Goal: Task Accomplishment & Management: Complete application form

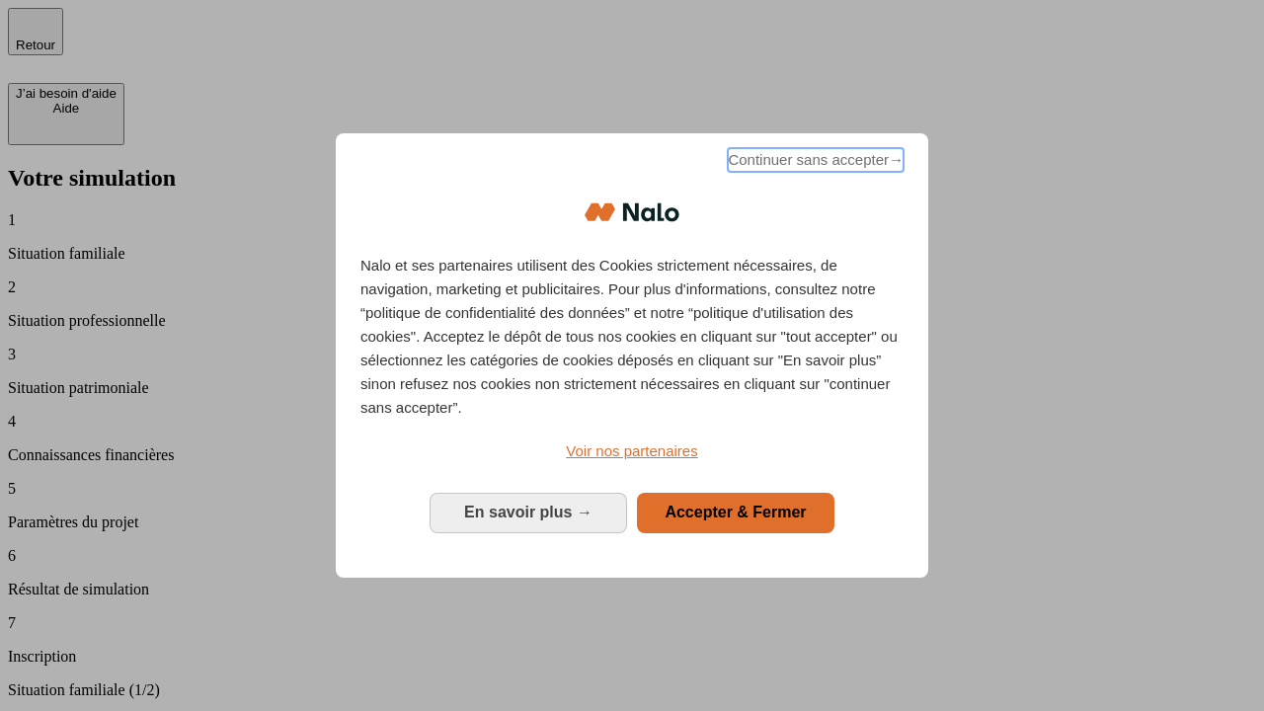
click at [814, 163] on span "Continuer sans accepter →" at bounding box center [816, 160] width 176 height 24
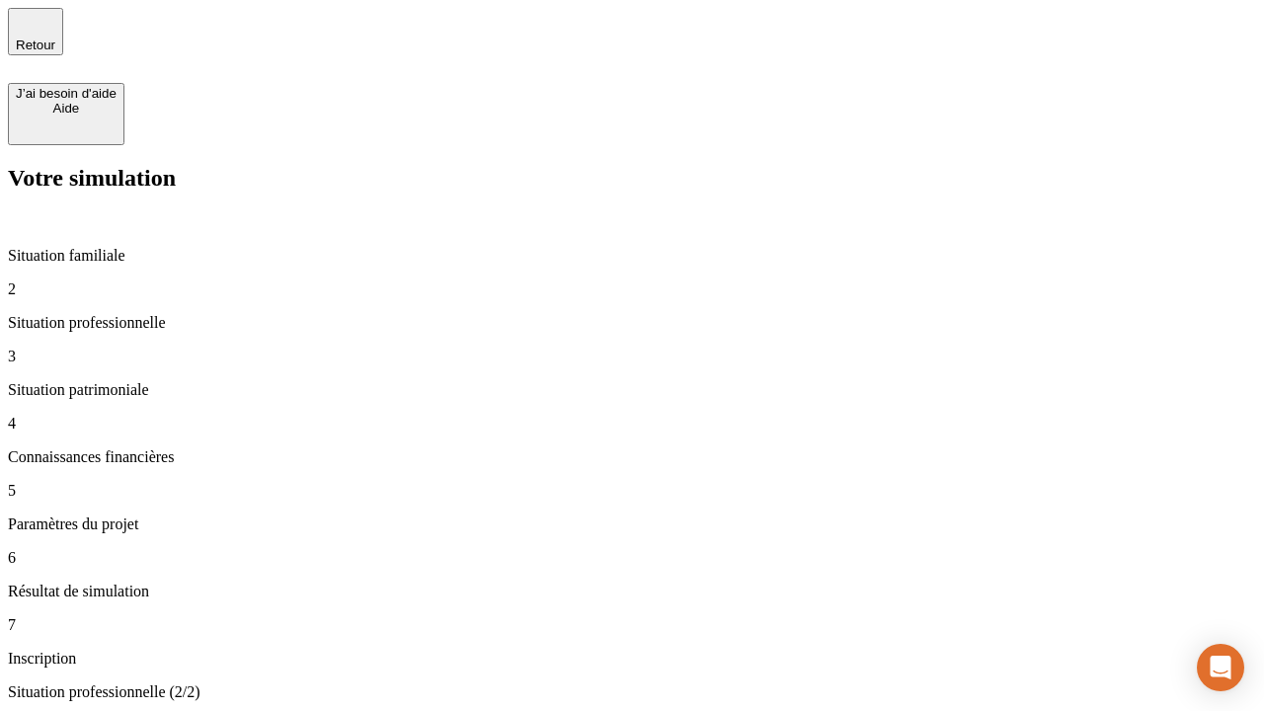
type input "70 000"
type input "1 000"
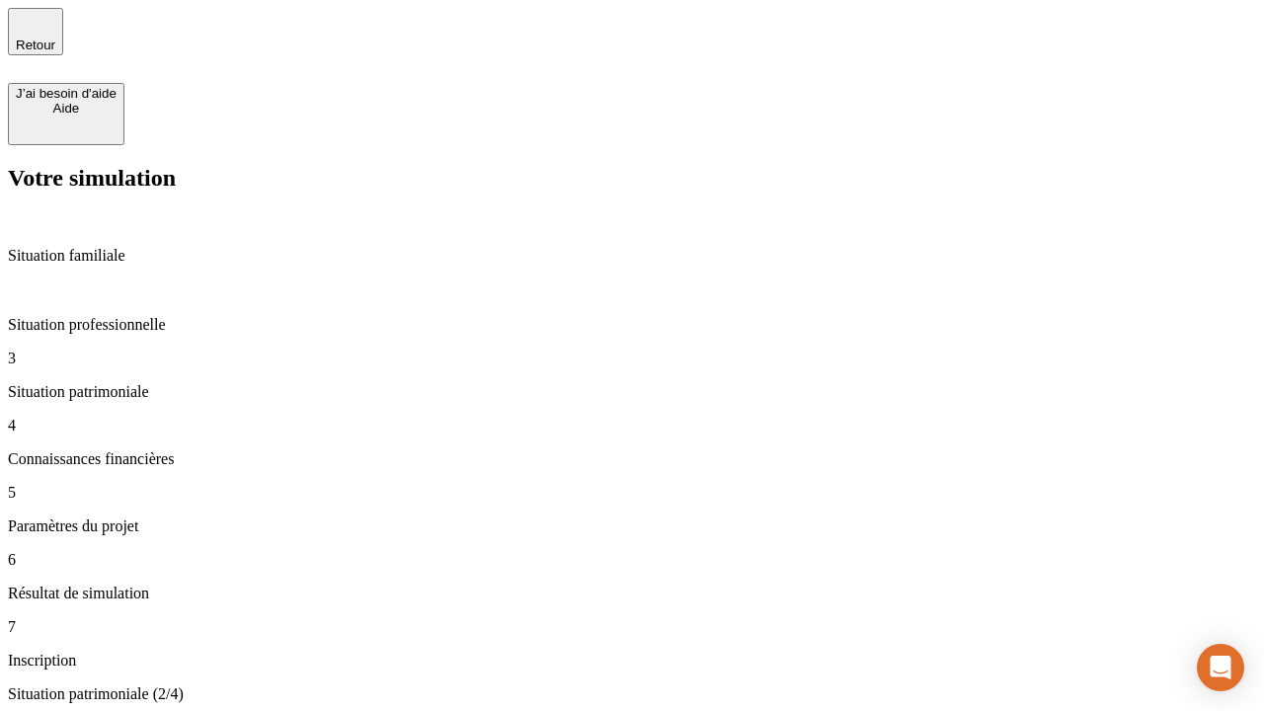
type input "800"
type input "6"
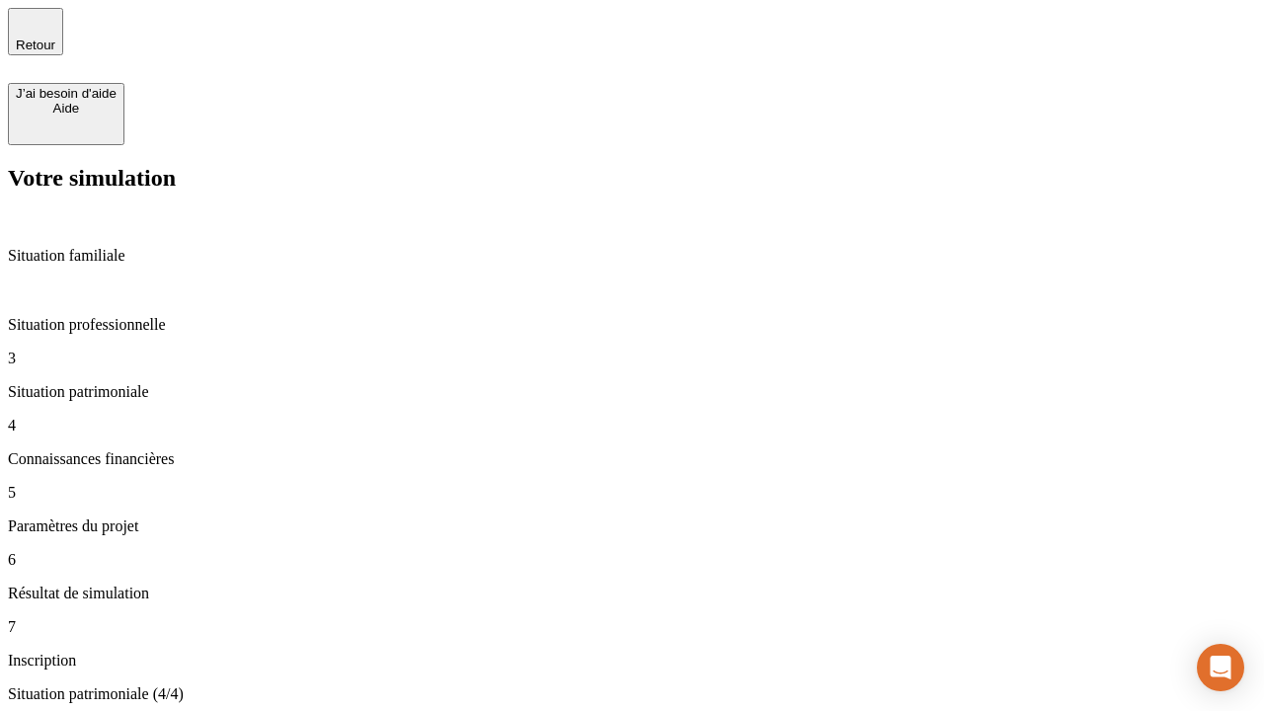
type input "400"
type input "3"
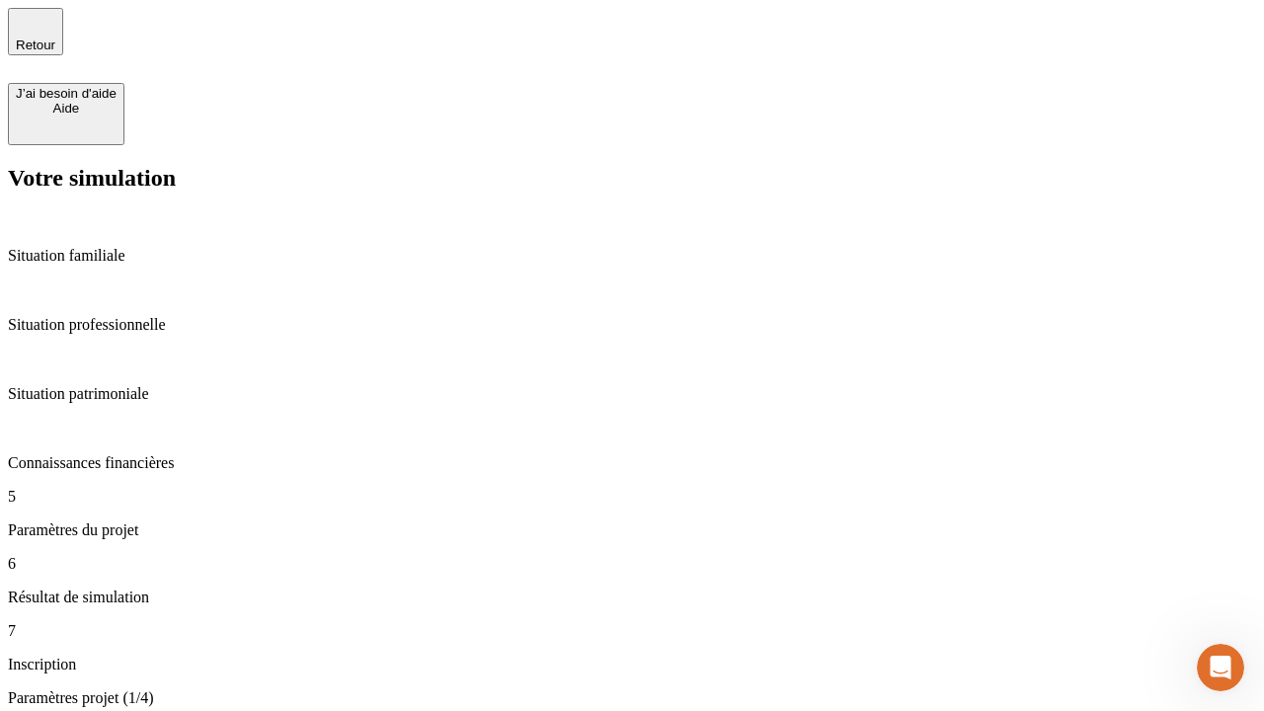
type input "35"
type input "500"
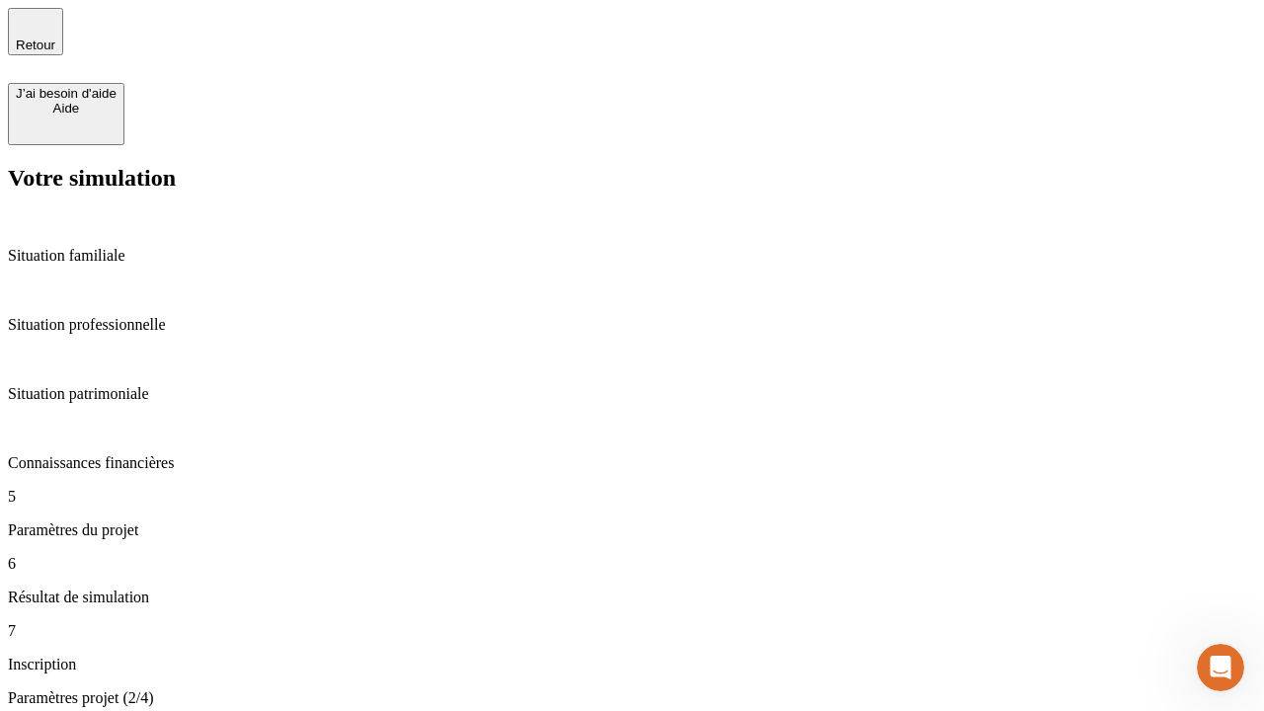
type input "640"
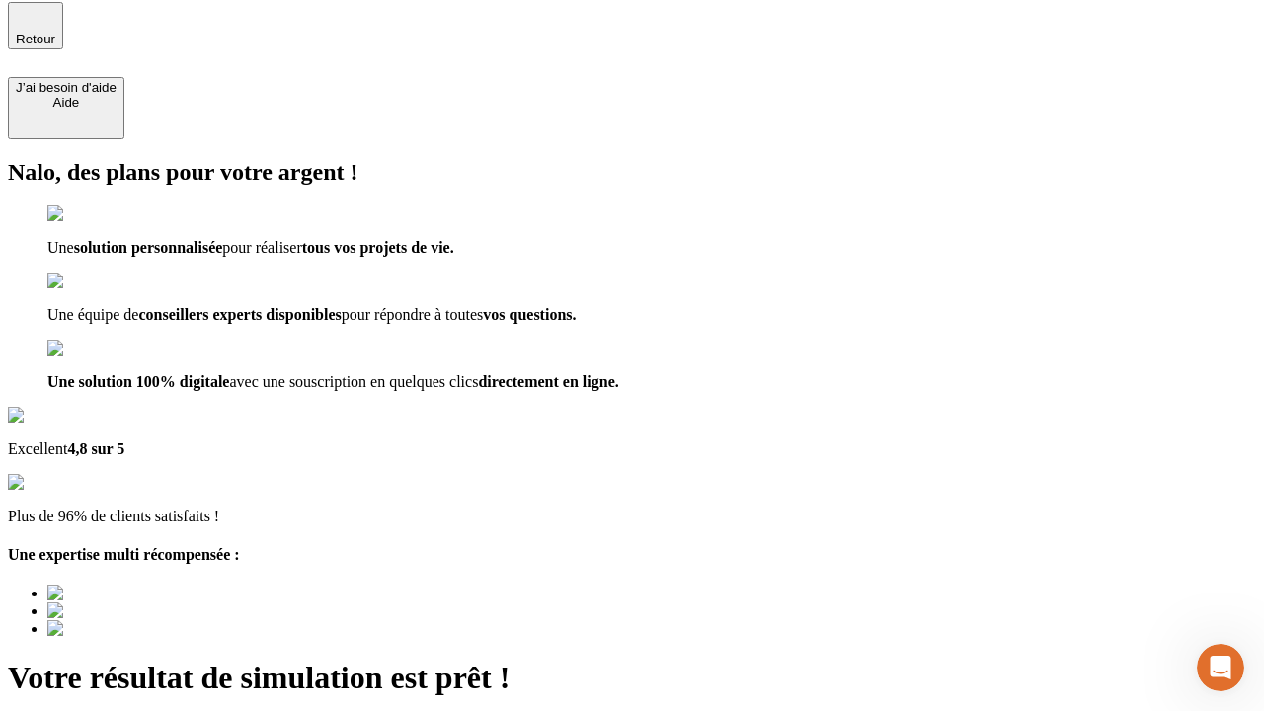
type input "[EMAIL_ADDRESS][DOMAIN_NAME]"
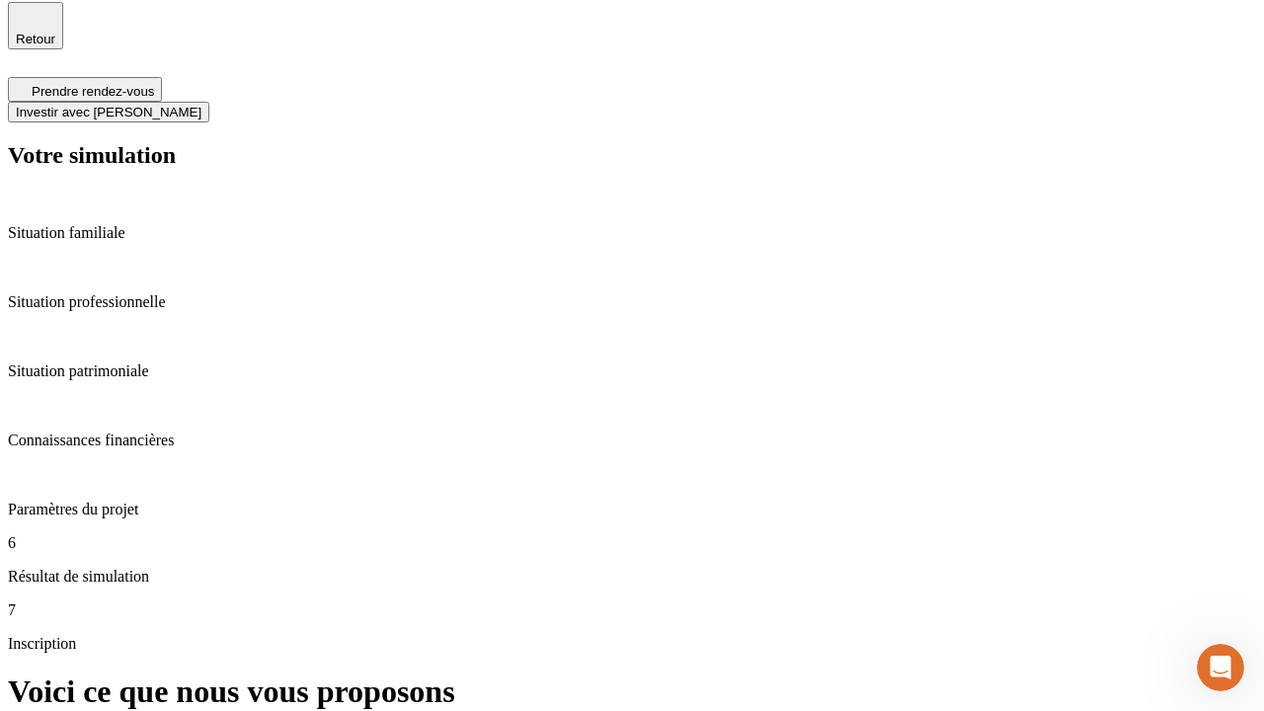
click at [201, 105] on span "Investir avec [PERSON_NAME]" at bounding box center [109, 112] width 186 height 15
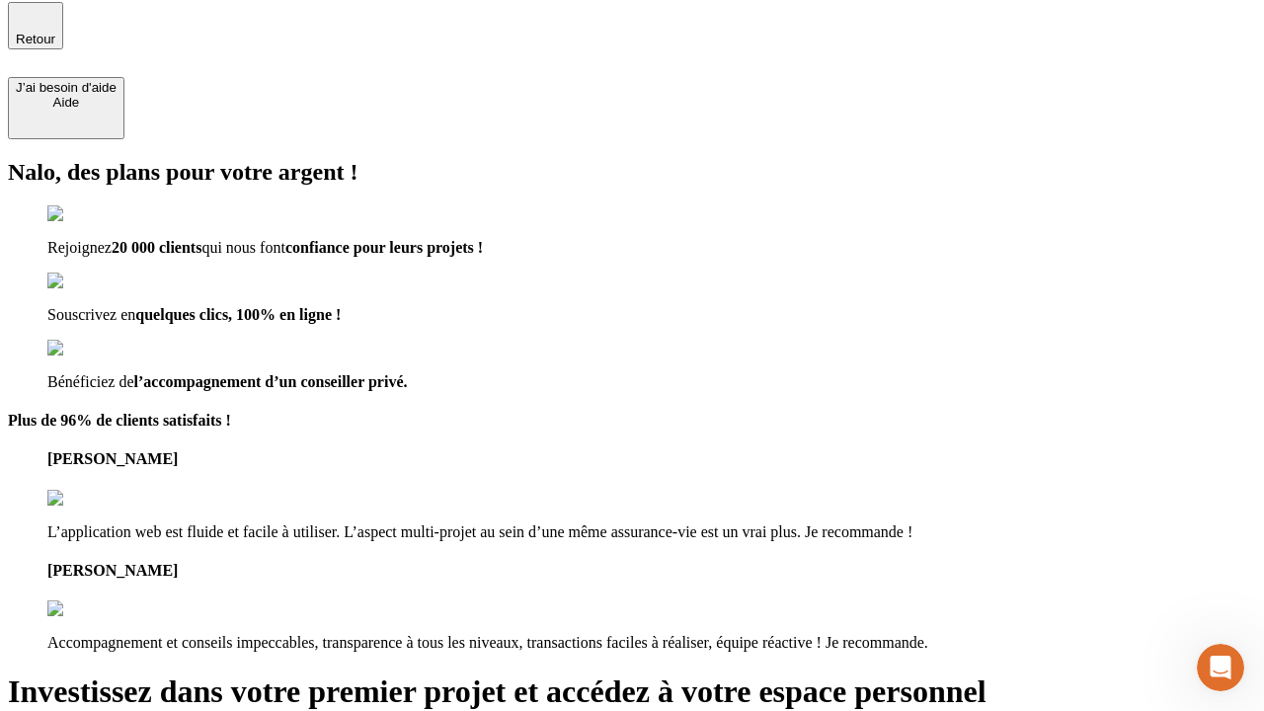
scroll to position [4, 0]
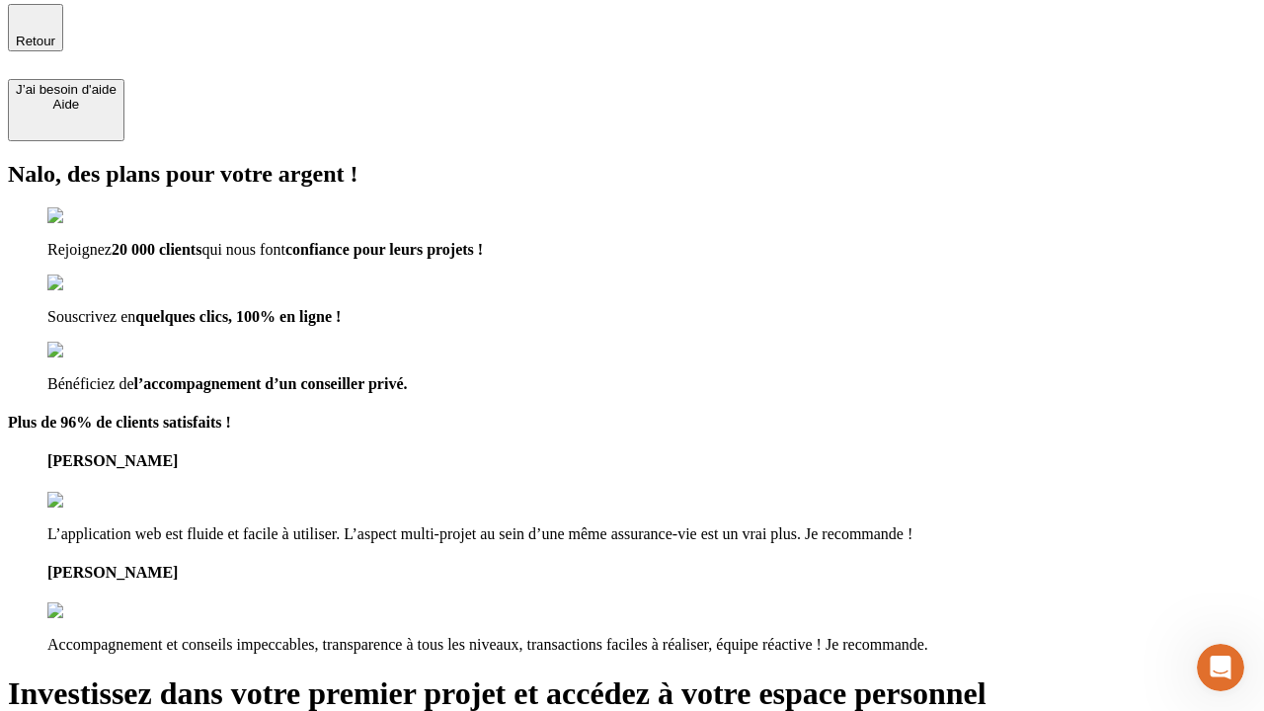
type input "abc"
